Goal: Task Accomplishment & Management: Use online tool/utility

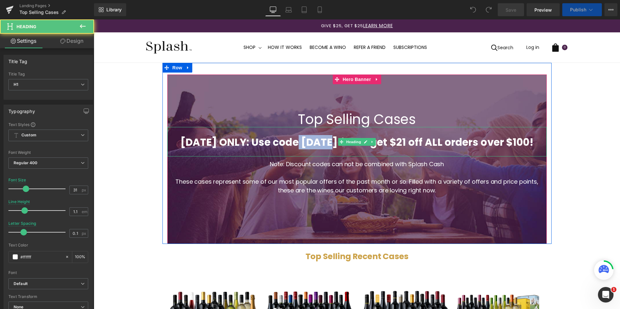
drag, startPoint x: 294, startPoint y: 143, endPoint x: 330, endPoint y: 144, distance: 35.7
click at [330, 144] on strong "[DATE] ONLY: Use code [DATE] for to get $21 off ALL orders over $100!" at bounding box center [356, 142] width 353 height 14
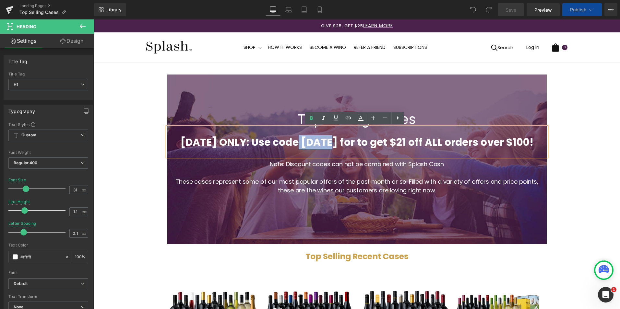
click at [313, 149] on strong "[DATE] ONLY: Use code [DATE] for to get $21 off ALL orders over $100!" at bounding box center [356, 142] width 353 height 14
drag, startPoint x: 345, startPoint y: 141, endPoint x: 295, endPoint y: 140, distance: 50.2
click at [295, 140] on strong "[DATE] ONLY: Use code [DATE] for to get $21 off ALL orders over $100!" at bounding box center [356, 142] width 353 height 14
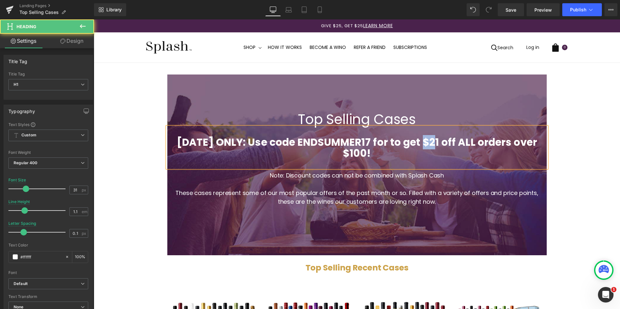
drag, startPoint x: 427, startPoint y: 140, endPoint x: 435, endPoint y: 141, distance: 7.6
click at [435, 141] on strong "[DATE] ONLY: Use code ENDSUMMER17 for to get $21 off ALL orders over $100!" at bounding box center [357, 147] width 360 height 25
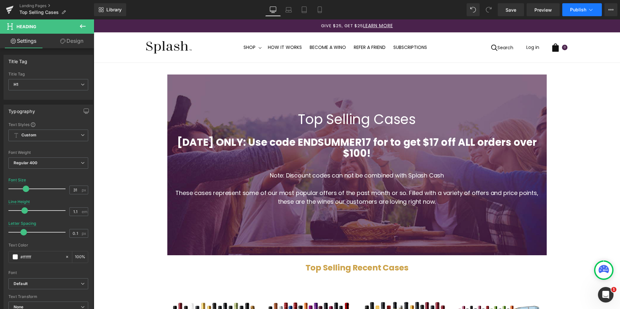
click at [585, 14] on button "Publish" at bounding box center [582, 9] width 40 height 13
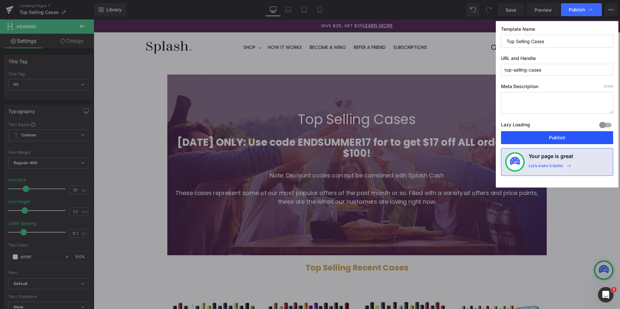
click at [540, 136] on button "Publish" at bounding box center [557, 137] width 112 height 13
